Goal: Communication & Community: Answer question/provide support

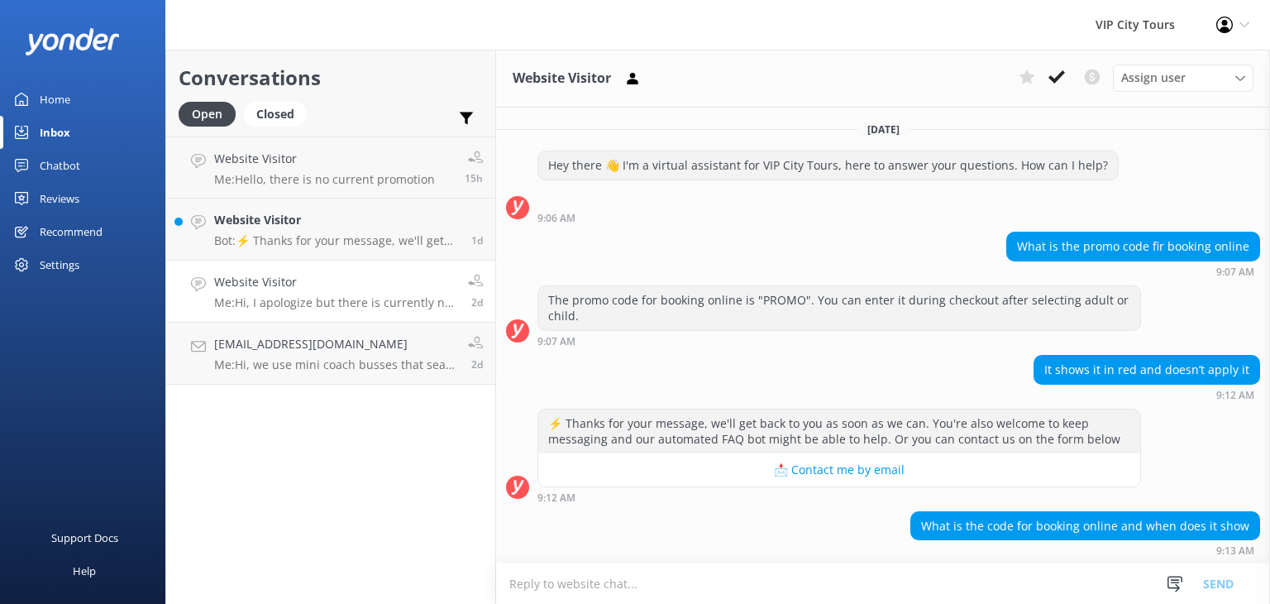
scroll to position [175, 0]
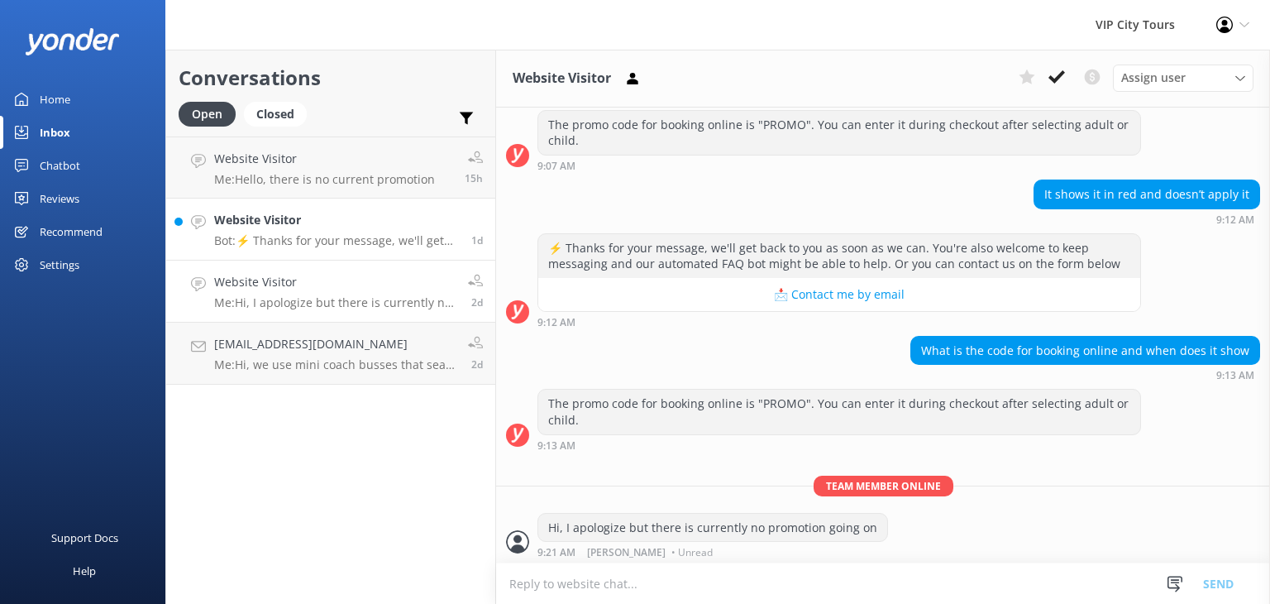
click at [309, 238] on p "Bot: ⚡ Thanks for your message, we'll get back to you as soon as we can. You're…" at bounding box center [336, 240] width 245 height 15
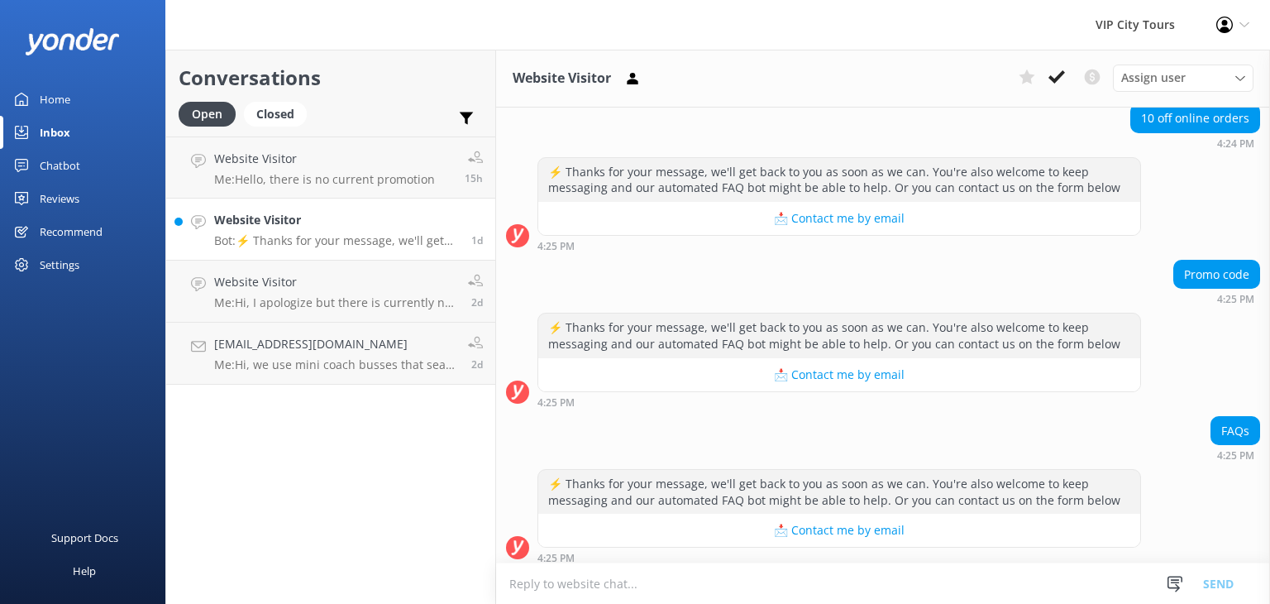
scroll to position [290, 0]
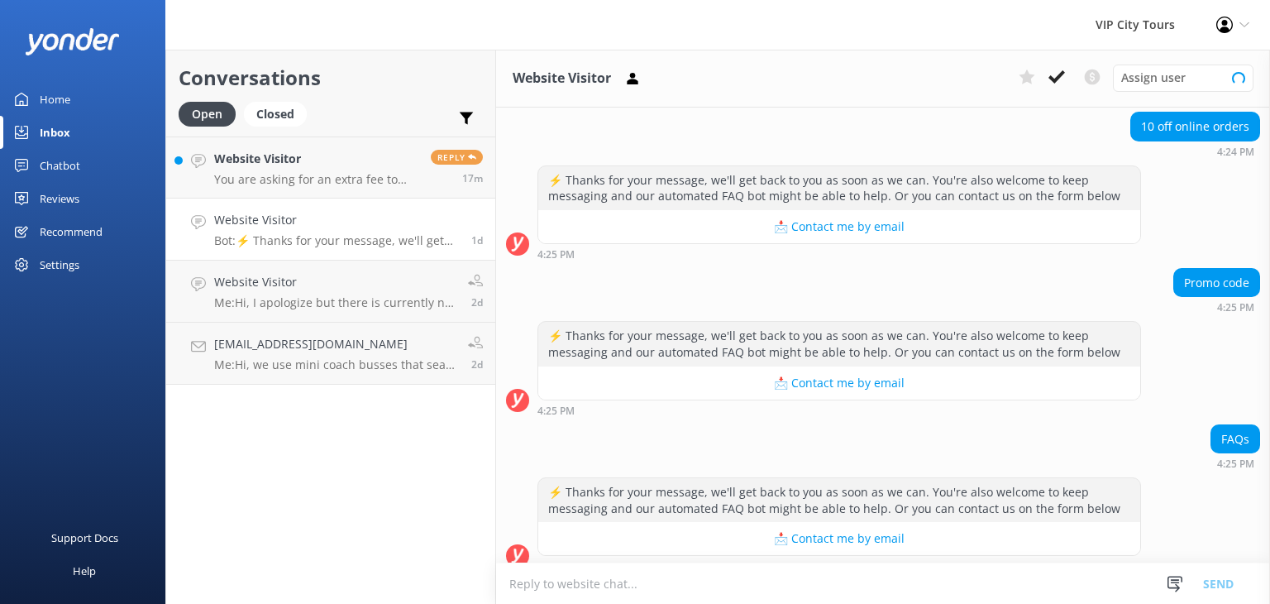
scroll to position [290, 0]
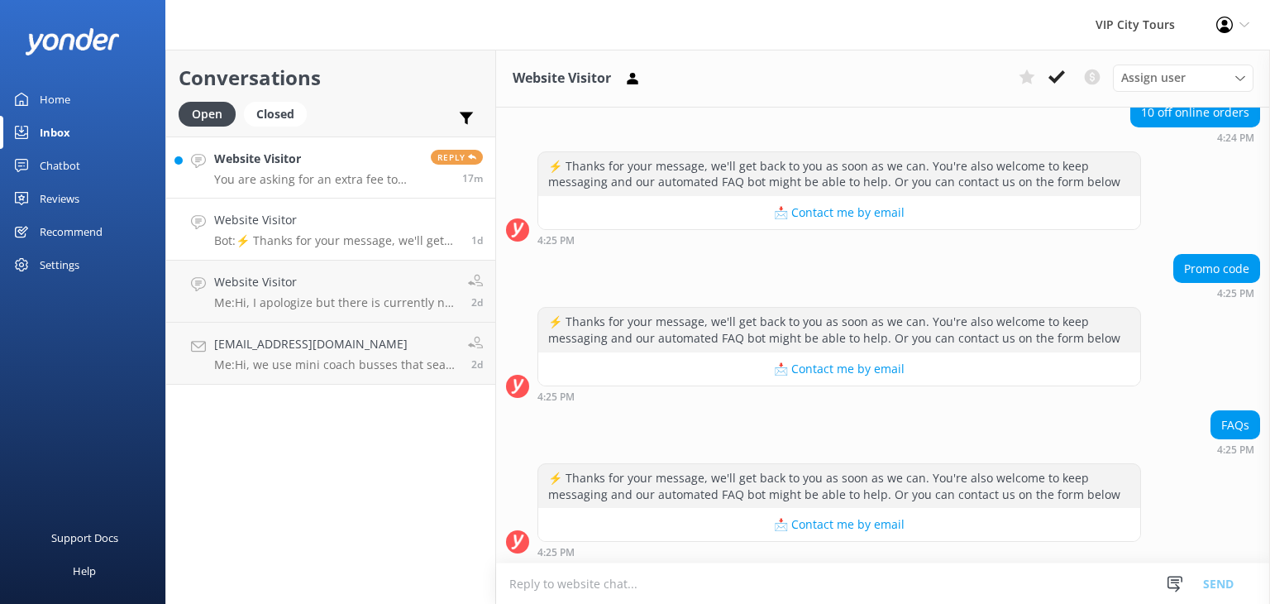
click at [343, 169] on div "Website Visitor You are asking for an extra fee to book online? Will go elsewhe…" at bounding box center [316, 168] width 204 height 36
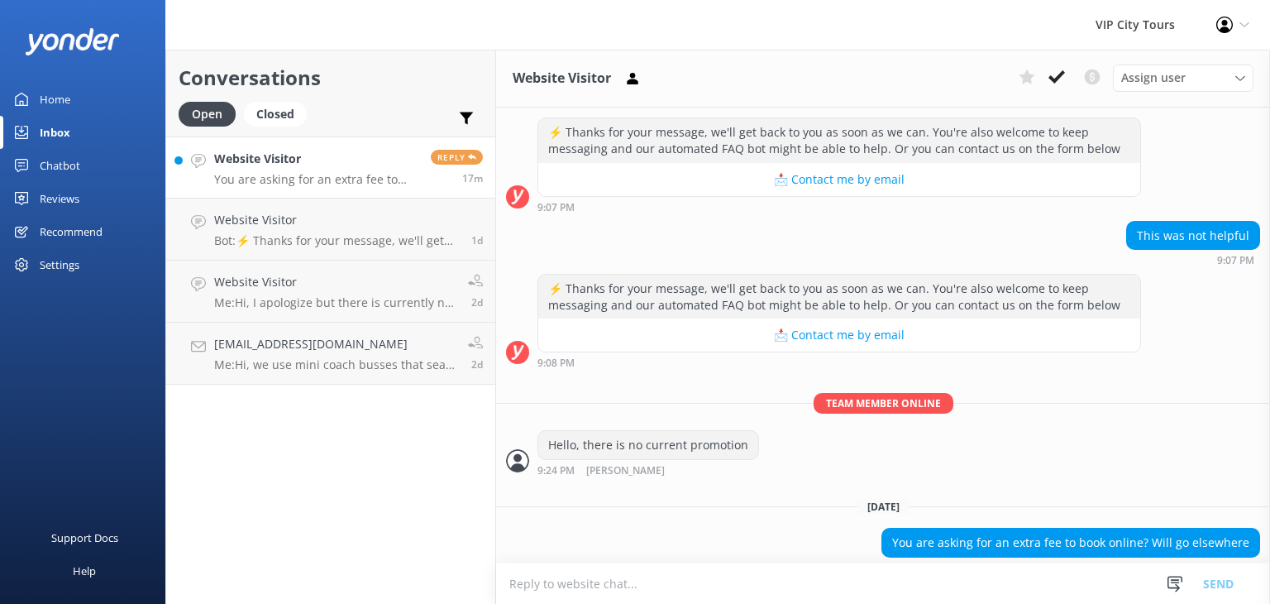
scroll to position [461, 0]
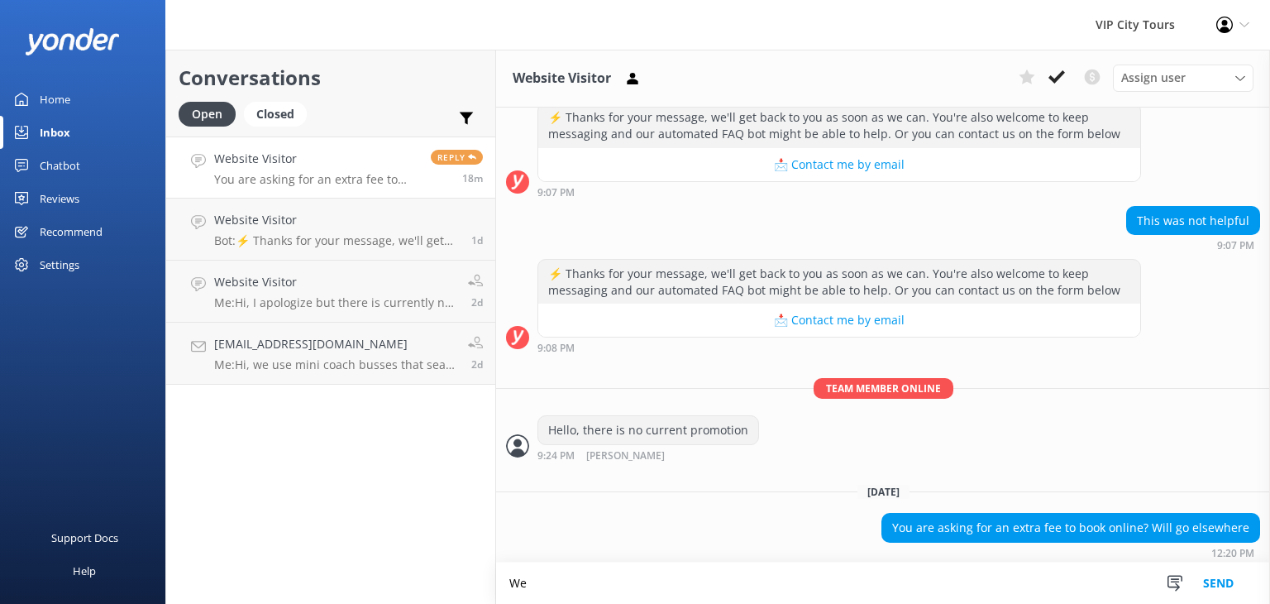
type textarea "W"
type textarea "You can always call to book with no extra processing fee. [PHONE_NUMBER]"
click at [276, 547] on div "Conversations Open Closed Important Converted Assigned to me Unassigned Website…" at bounding box center [330, 327] width 331 height 554
click at [1222, 580] on button "Send" at bounding box center [1218, 582] width 62 height 41
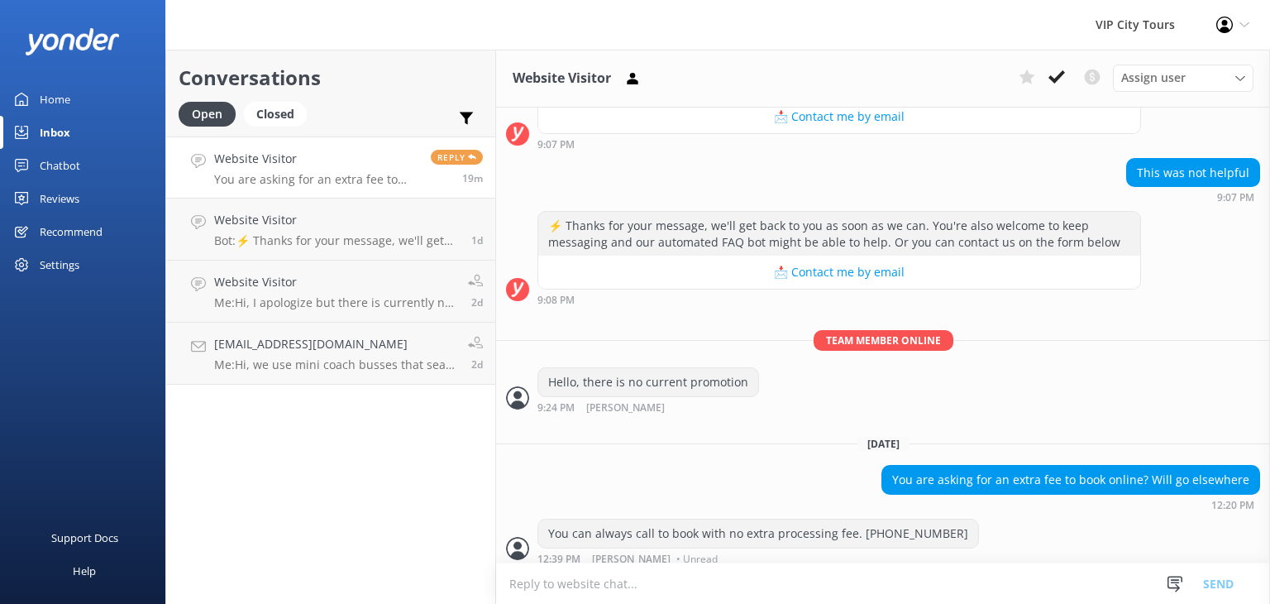
scroll to position [514, 0]
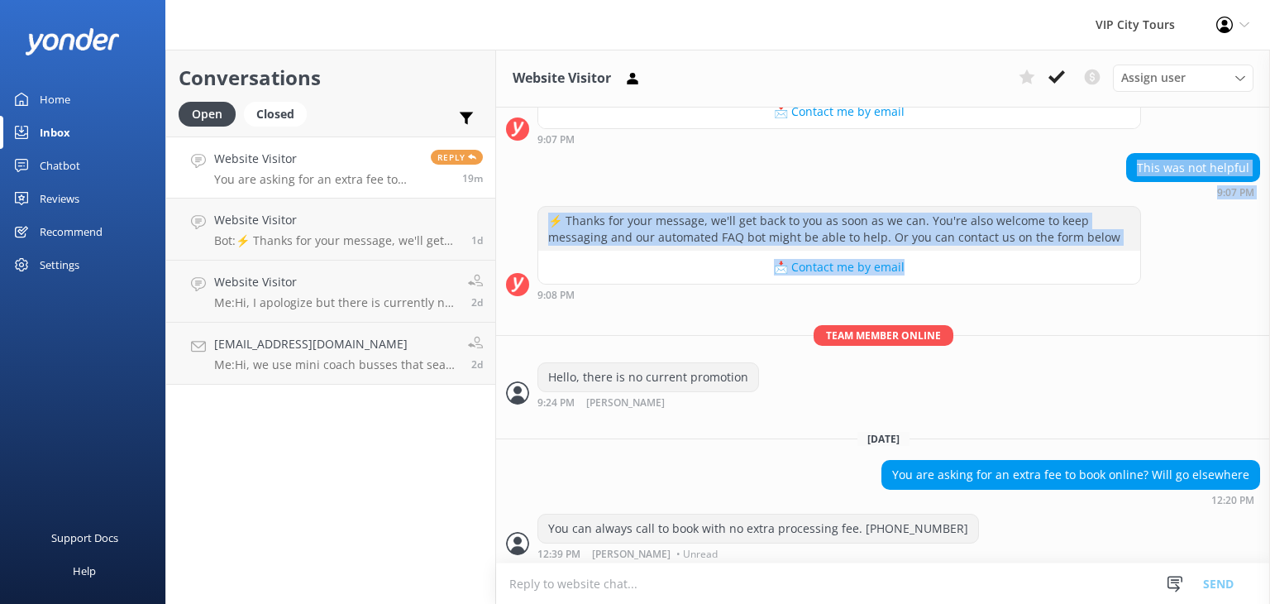
drag, startPoint x: 1034, startPoint y: 146, endPoint x: 1060, endPoint y: 257, distance: 113.9
click at [1060, 257] on div "[DATE] Hey there 👋 I'm a virtual assistant for VIP City Tours, here to answer y…" at bounding box center [883, 80] width 774 height 974
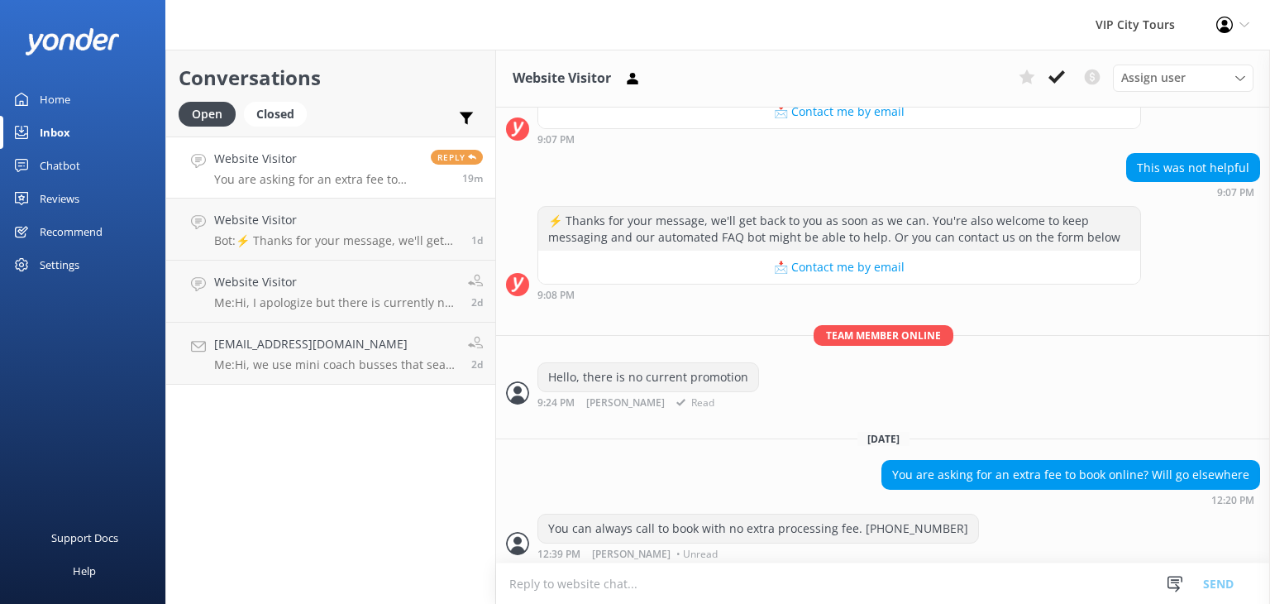
click at [1082, 331] on p "Team member online" at bounding box center [883, 335] width 774 height 21
click at [295, 238] on p "Bot: ⚡ Thanks for your message, we'll get back to you as soon as we can. You're…" at bounding box center [336, 240] width 245 height 15
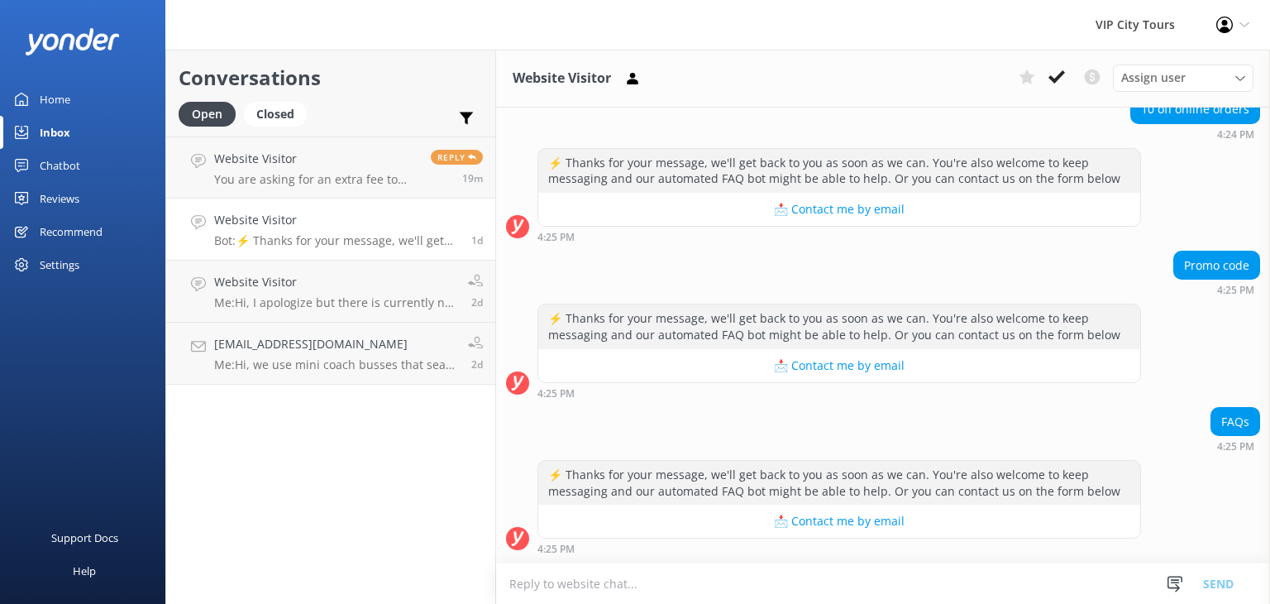
scroll to position [291, 0]
